Goal: Task Accomplishment & Management: Use online tool/utility

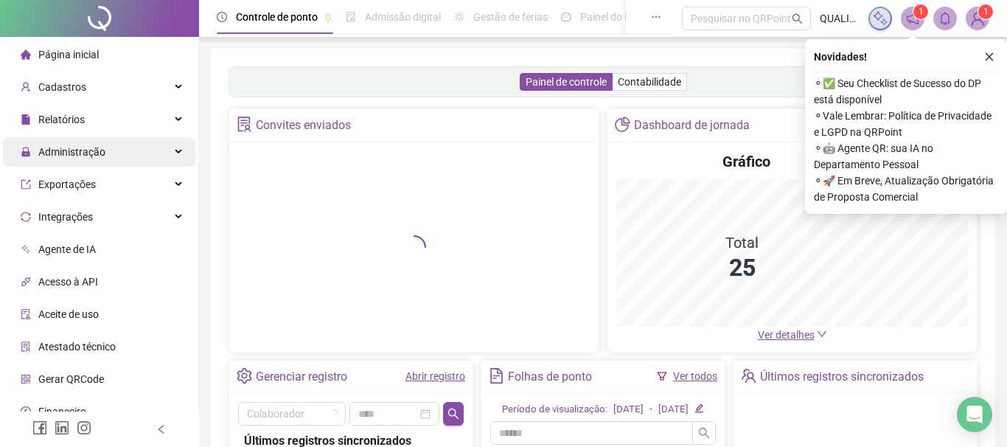
click at [90, 142] on span "Administração" at bounding box center [63, 151] width 85 height 29
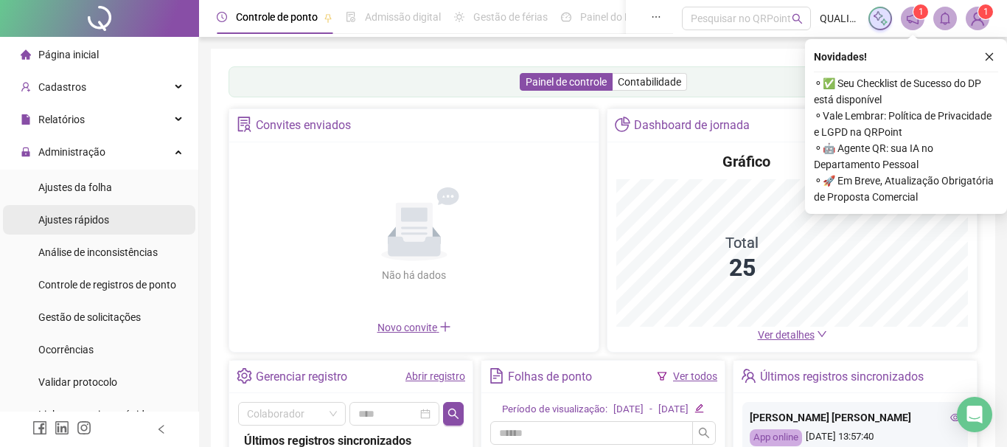
click at [79, 223] on span "Ajustes rápidos" at bounding box center [73, 220] width 71 height 12
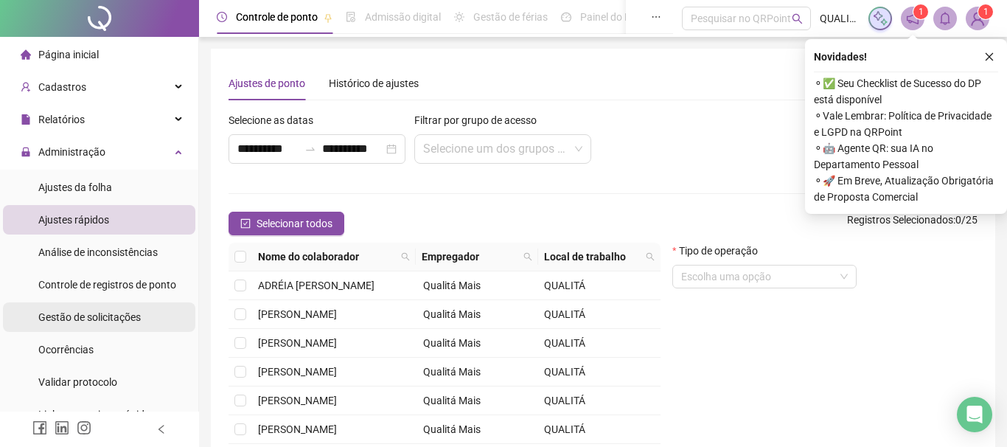
click at [110, 323] on div "Gestão de solicitações" at bounding box center [89, 316] width 102 height 29
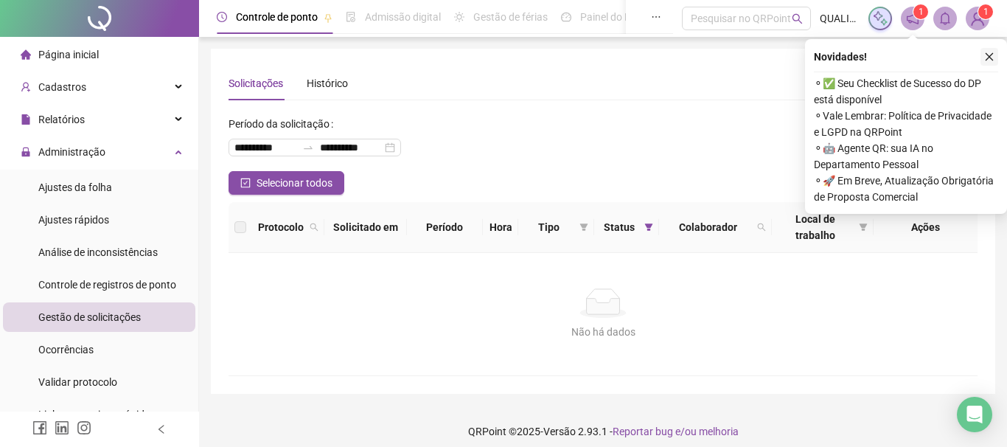
click at [990, 55] on icon "close" at bounding box center [989, 57] width 10 height 10
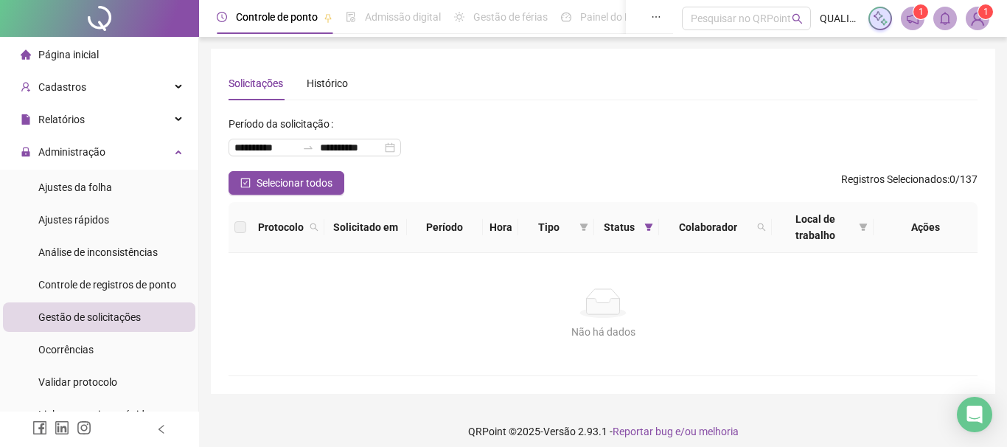
click at [88, 172] on ul "Ajustes da folha Ajustes rápidos Análise de inconsistências Controle de registr…" at bounding box center [99, 300] width 198 height 262
click at [101, 195] on div "Ajustes da folha" at bounding box center [75, 186] width 74 height 29
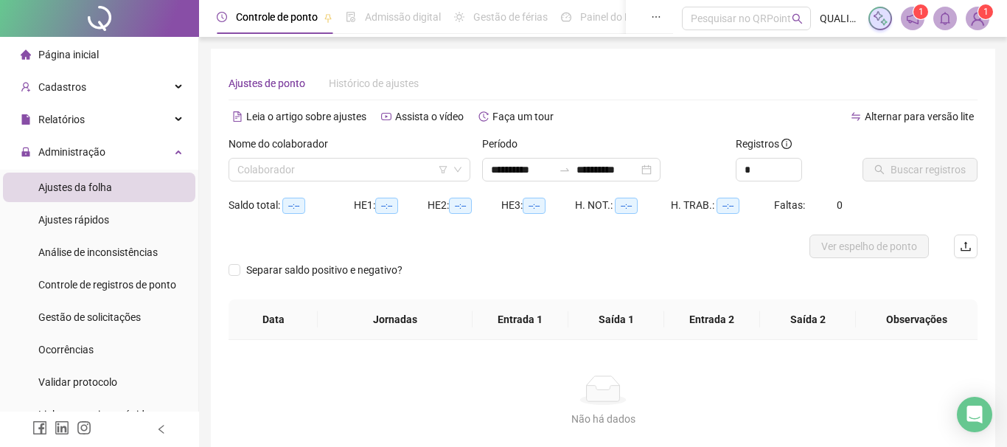
type input "**********"
click at [299, 172] on input "search" at bounding box center [342, 169] width 211 height 22
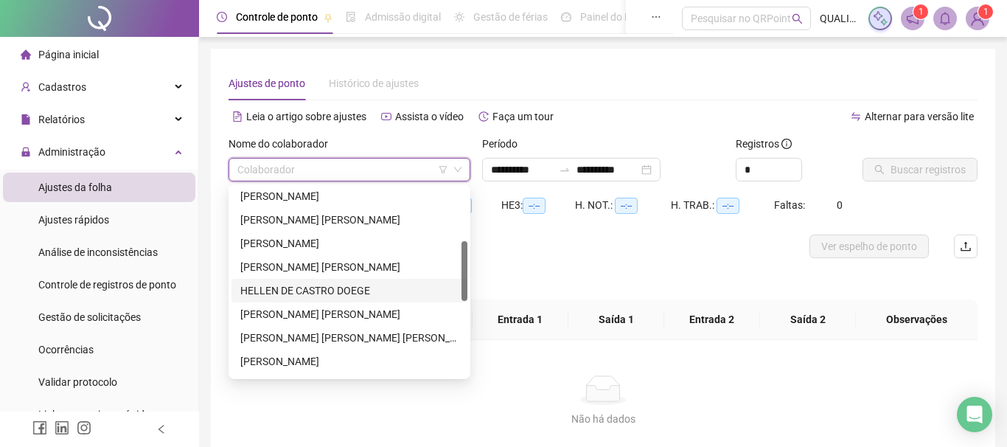
scroll to position [84, 0]
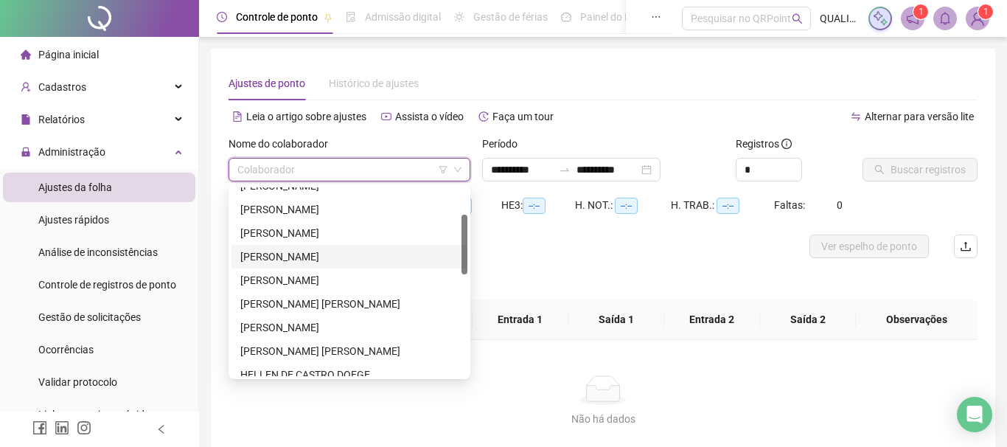
click at [315, 257] on div "[PERSON_NAME]" at bounding box center [349, 256] width 218 height 16
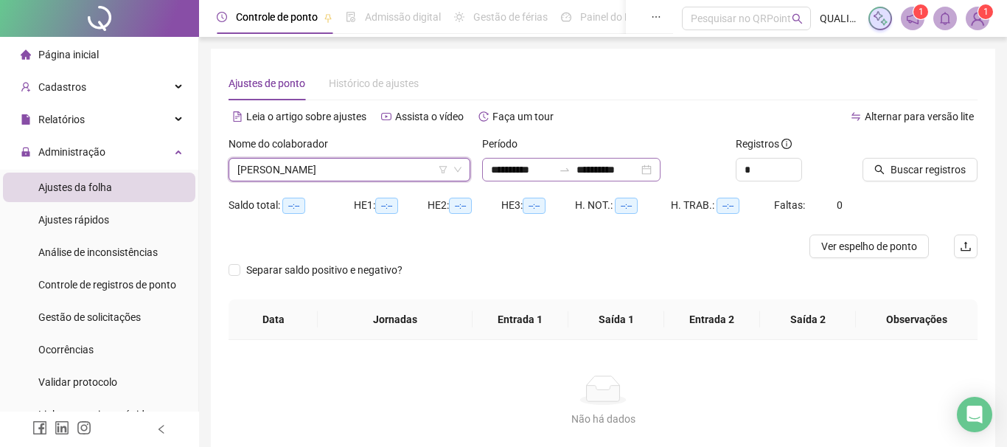
click at [660, 166] on div "**********" at bounding box center [571, 170] width 178 height 24
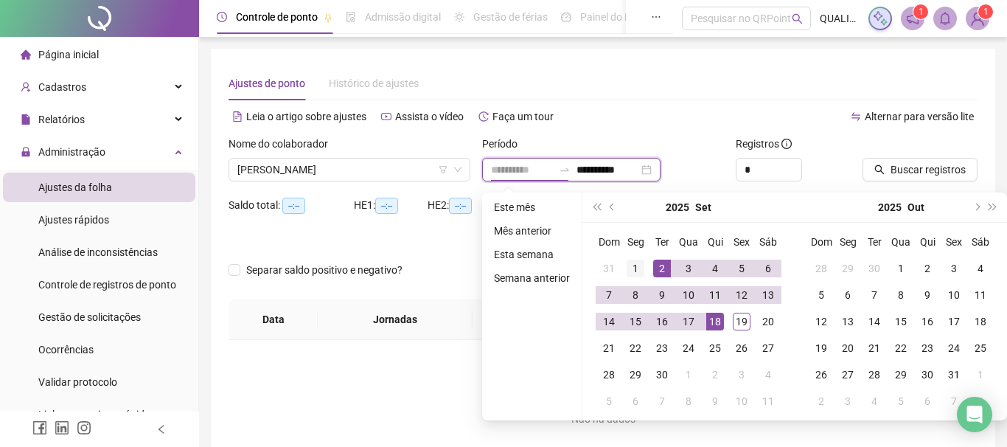
type input "**********"
click at [637, 261] on div "1" at bounding box center [635, 268] width 18 height 18
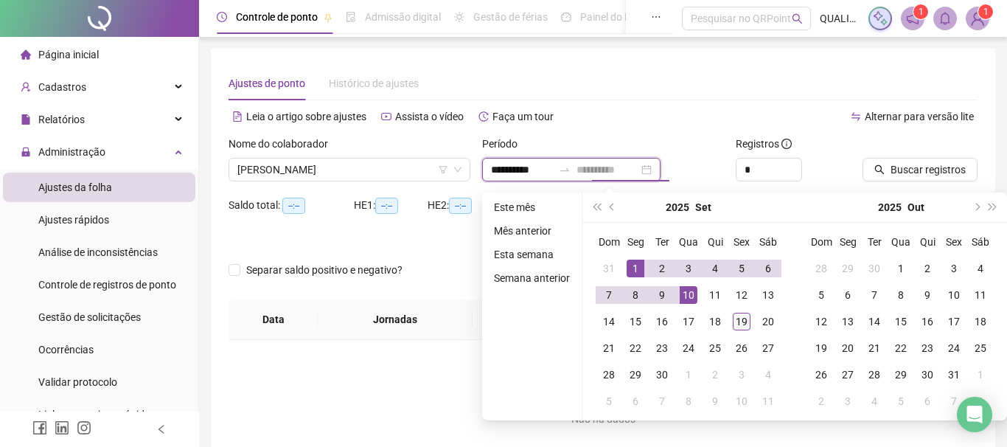
type input "**********"
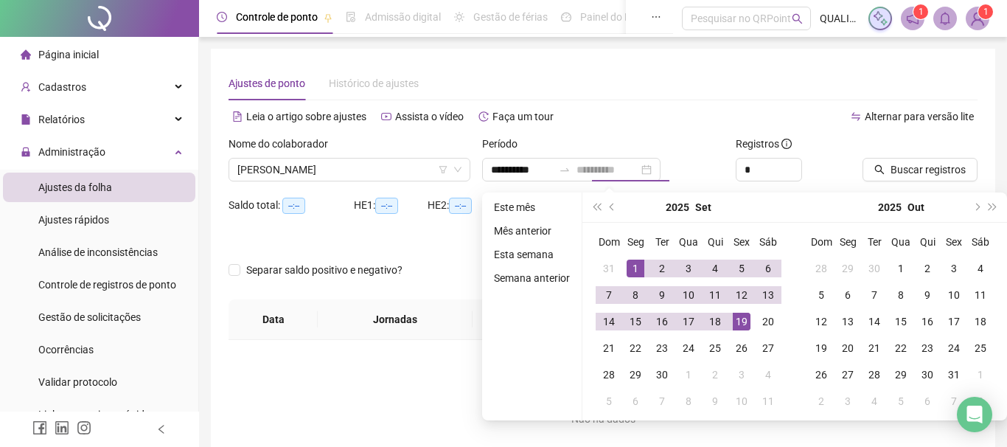
click at [753, 325] on td "19" at bounding box center [741, 321] width 27 height 27
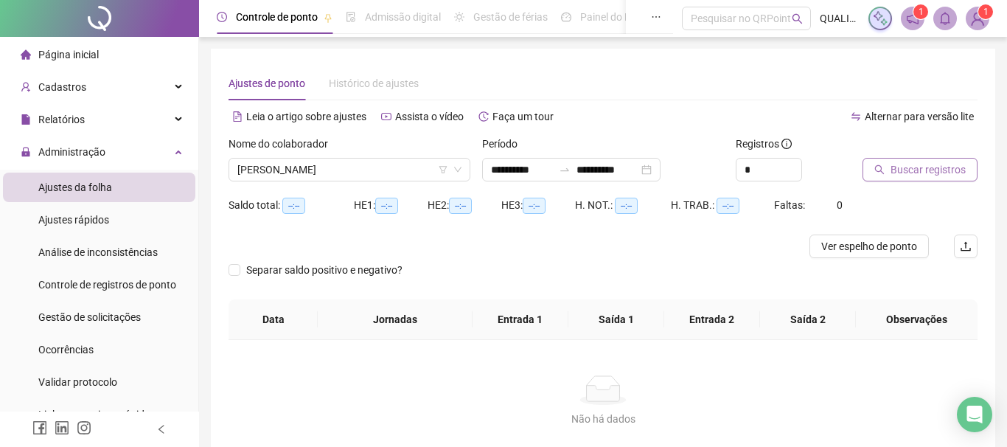
click at [918, 167] on span "Buscar registros" at bounding box center [927, 169] width 75 height 16
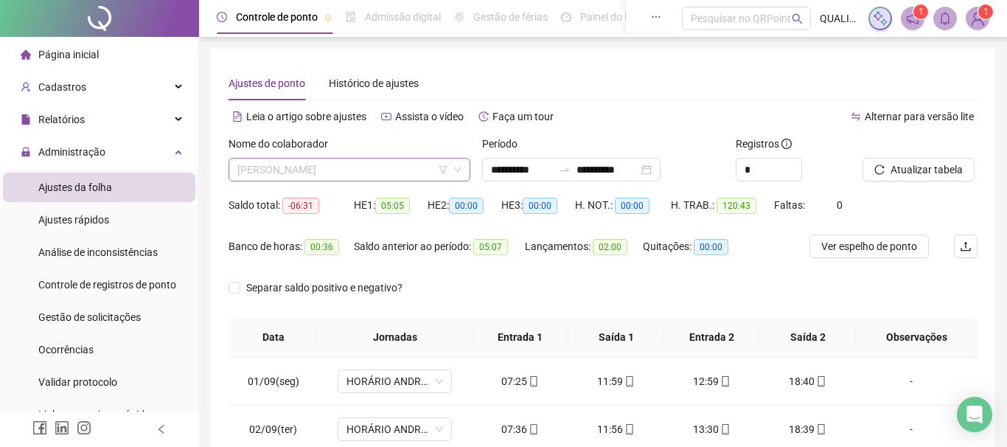
click at [348, 165] on span "[PERSON_NAME]" at bounding box center [349, 169] width 224 height 22
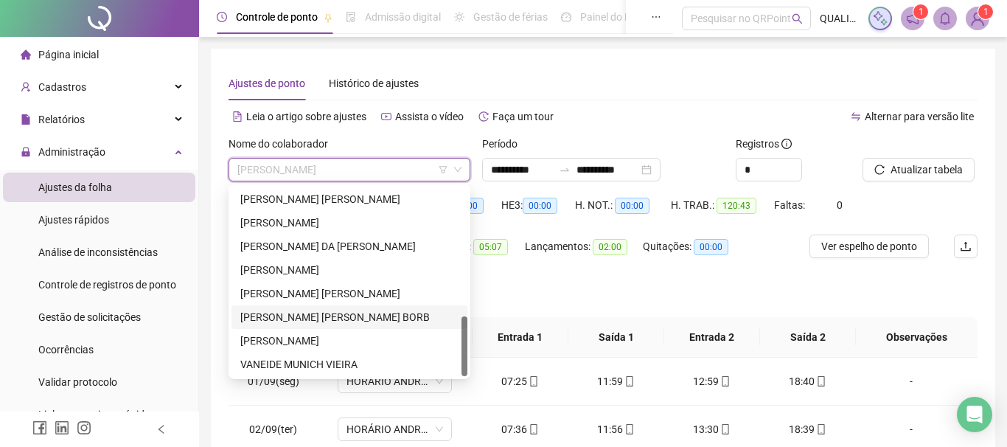
scroll to position [233, 0]
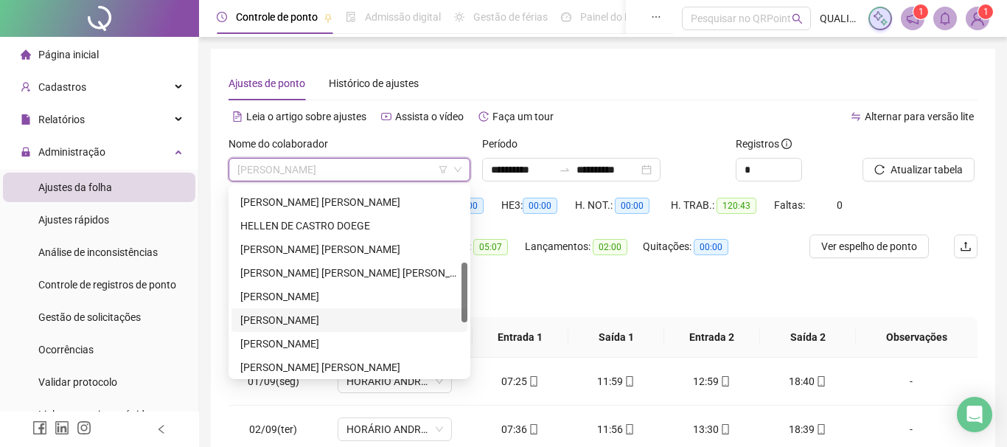
click at [337, 313] on div "[PERSON_NAME]" at bounding box center [349, 320] width 218 height 16
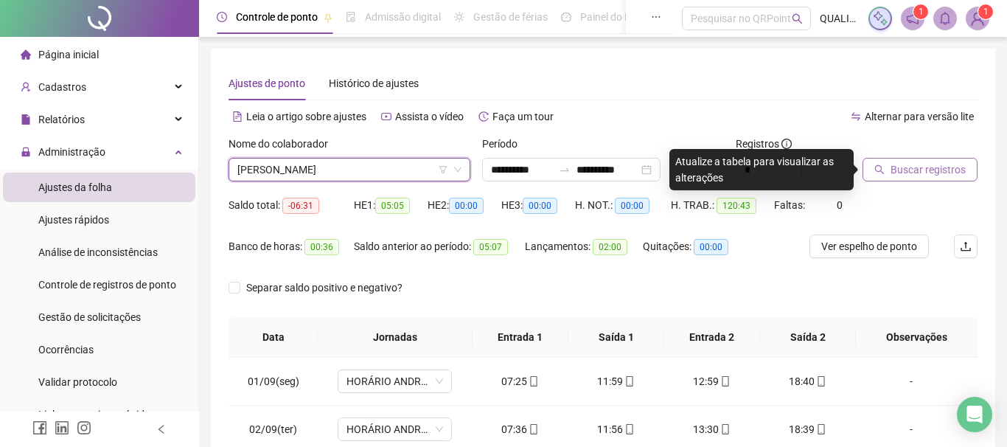
click at [913, 169] on span "Buscar registros" at bounding box center [927, 169] width 75 height 16
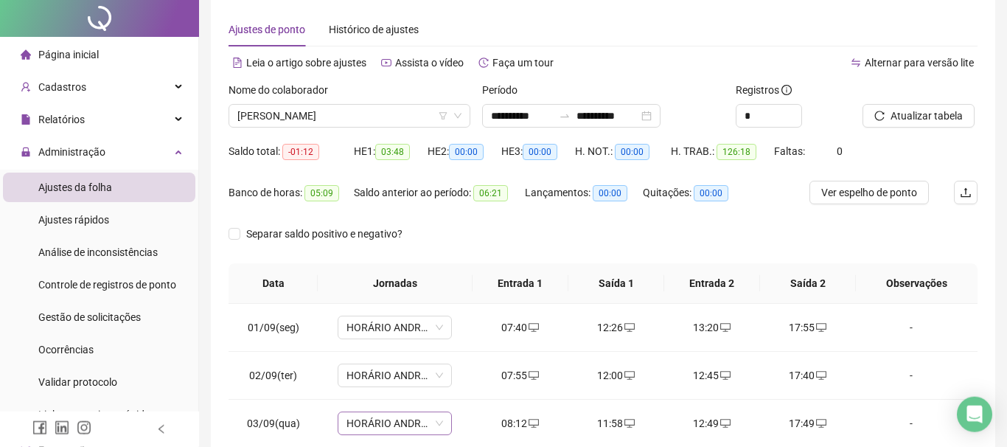
scroll to position [0, 0]
